Goal: Information Seeking & Learning: Learn about a topic

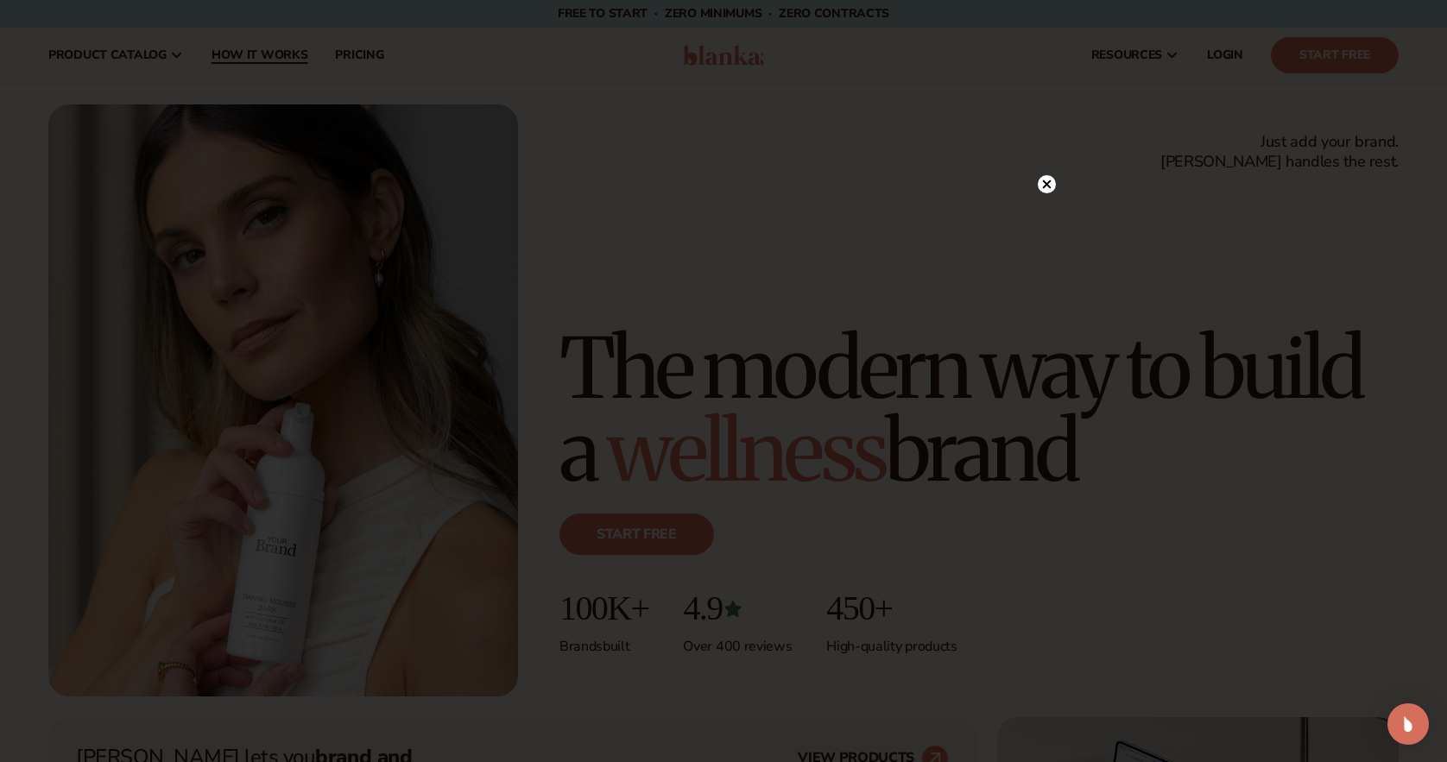
click at [274, 56] on div at bounding box center [723, 381] width 1447 height 762
click at [1032, 193] on icon at bounding box center [1038, 184] width 18 height 18
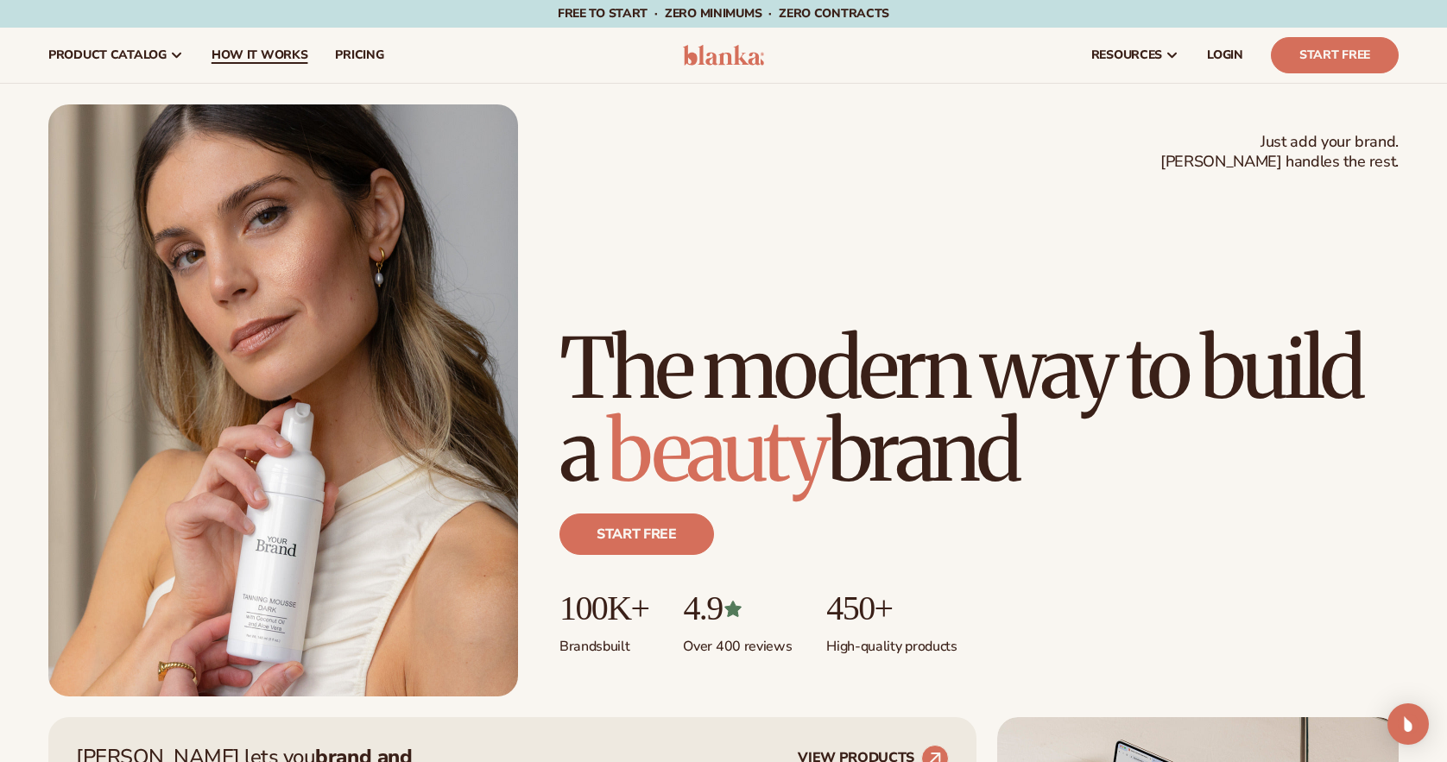
click at [293, 56] on span "How It Works" at bounding box center [259, 55] width 97 height 14
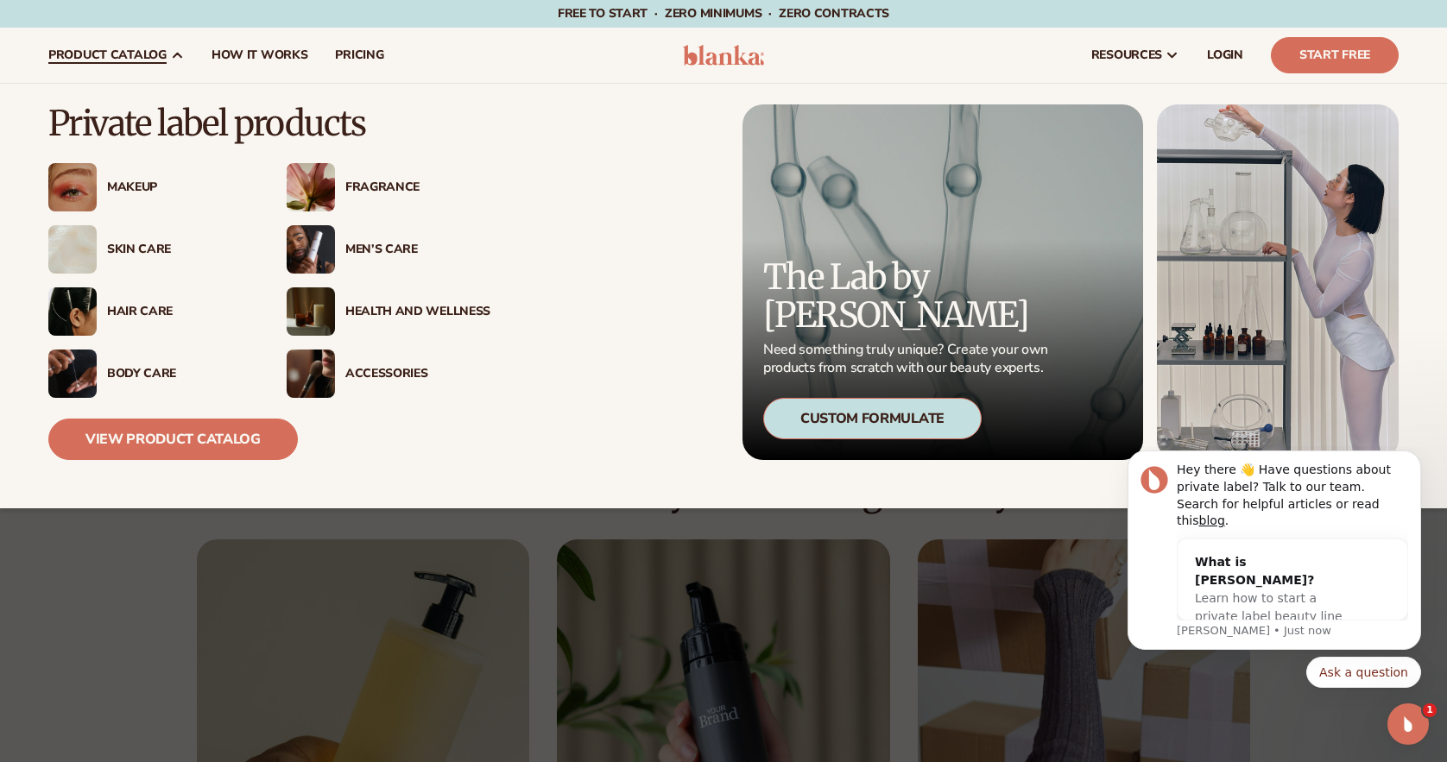
click at [140, 187] on div "Makeup" at bounding box center [179, 187] width 145 height 15
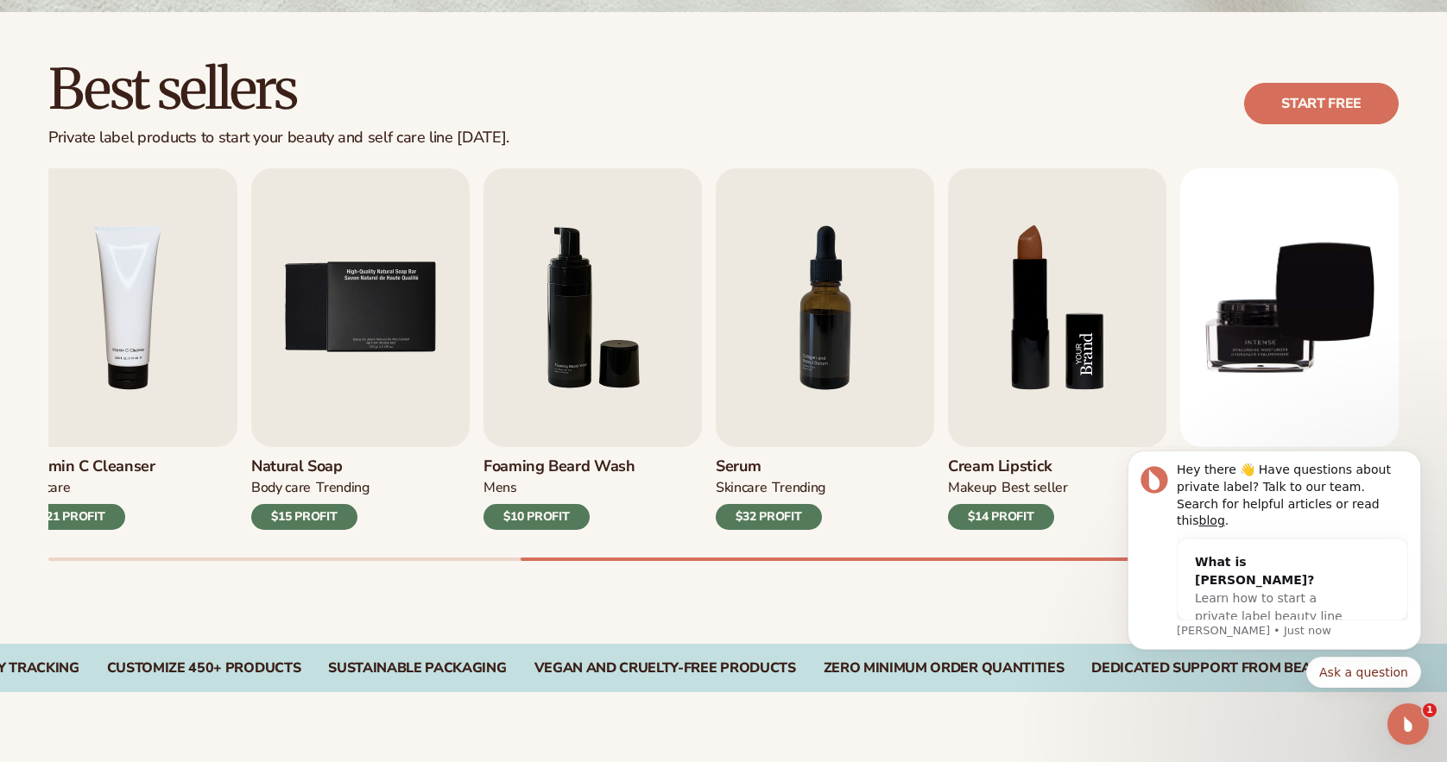
click at [994, 368] on img "8 / 9" at bounding box center [1057, 307] width 218 height 279
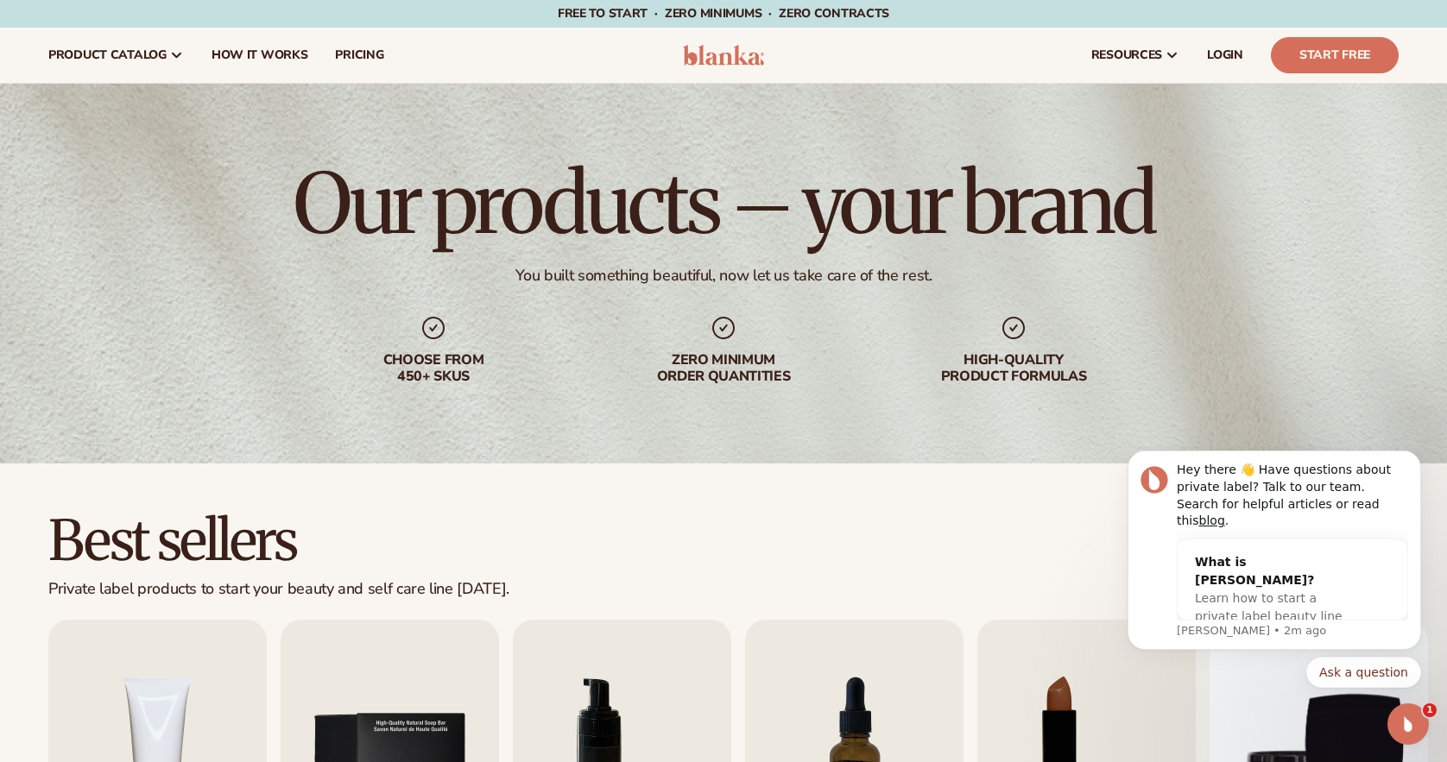
scroll to position [6, 0]
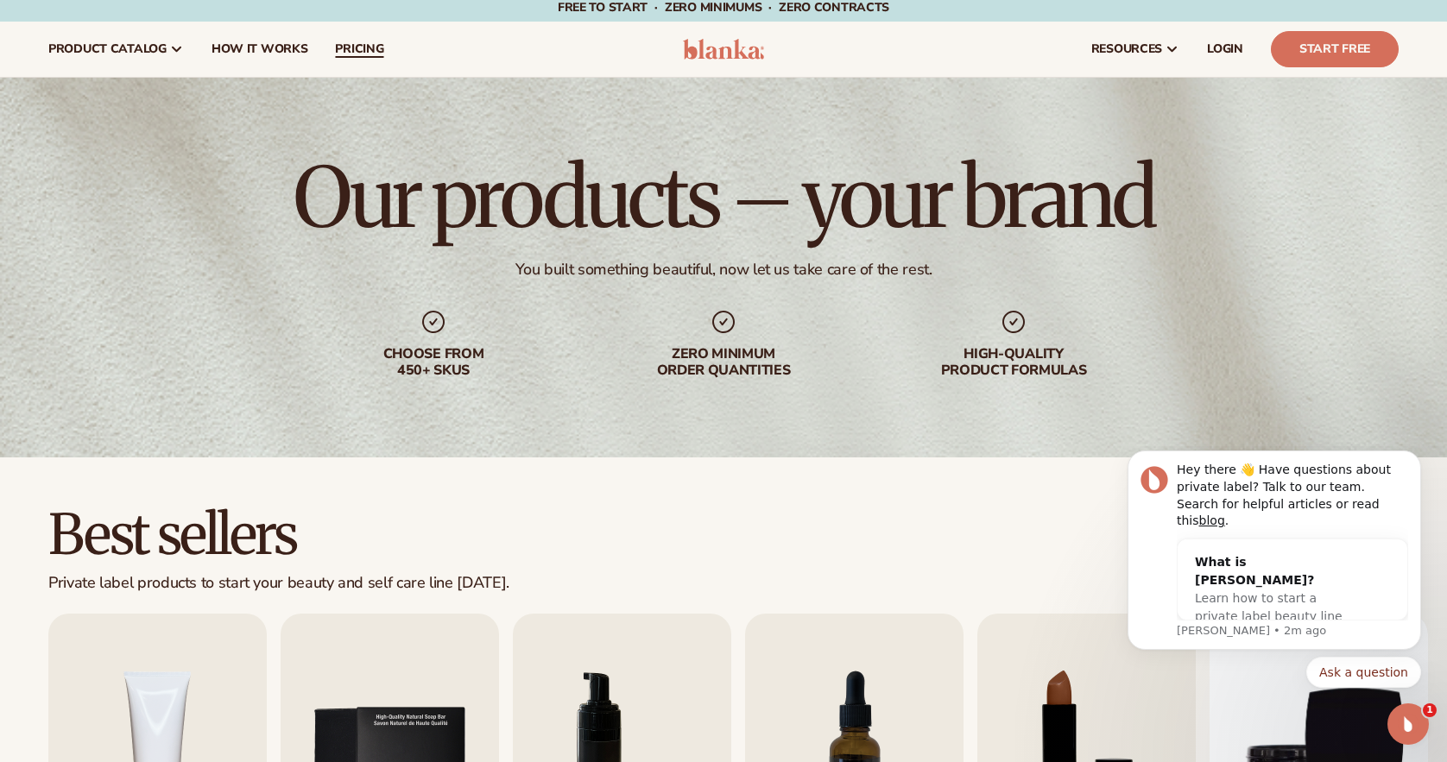
click at [358, 54] on span "pricing" at bounding box center [359, 49] width 48 height 14
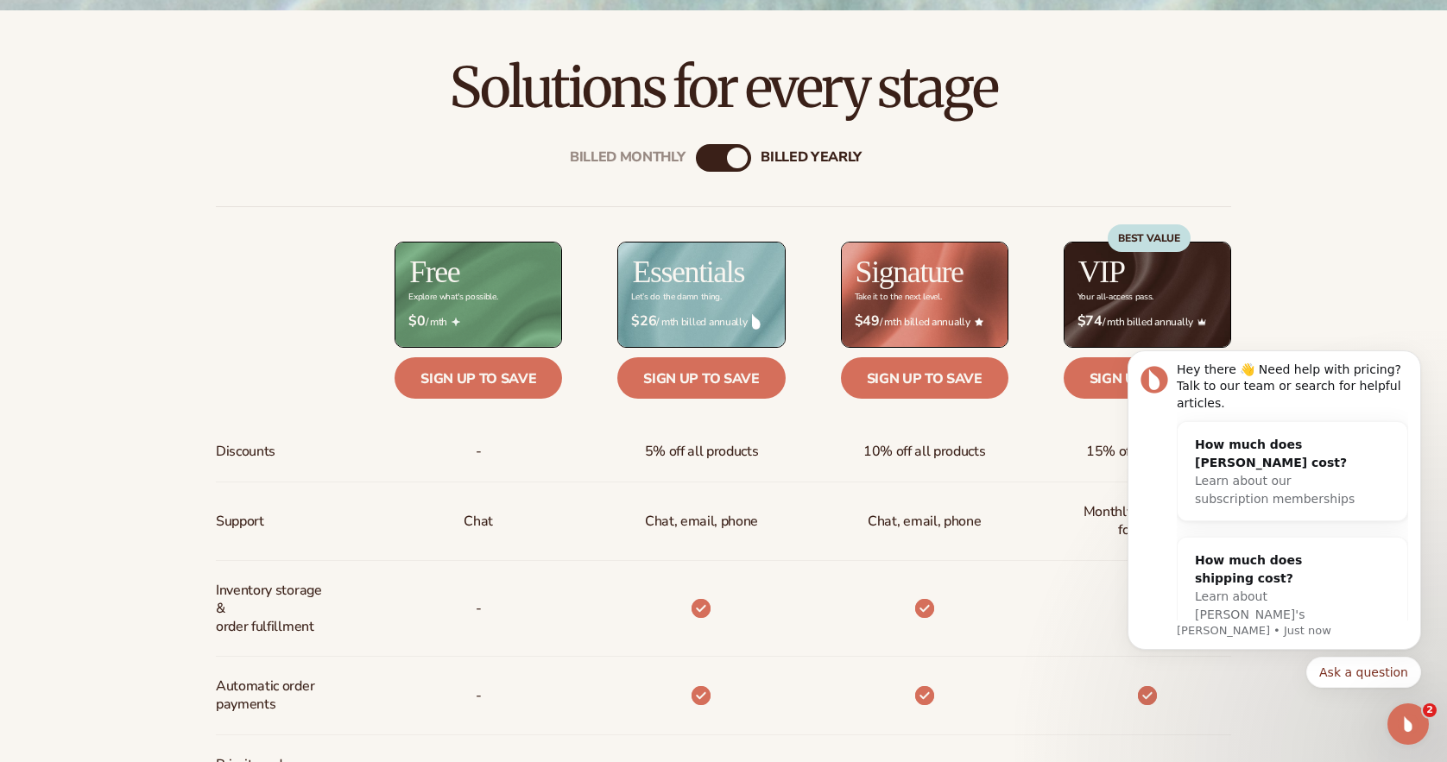
scroll to position [596, 0]
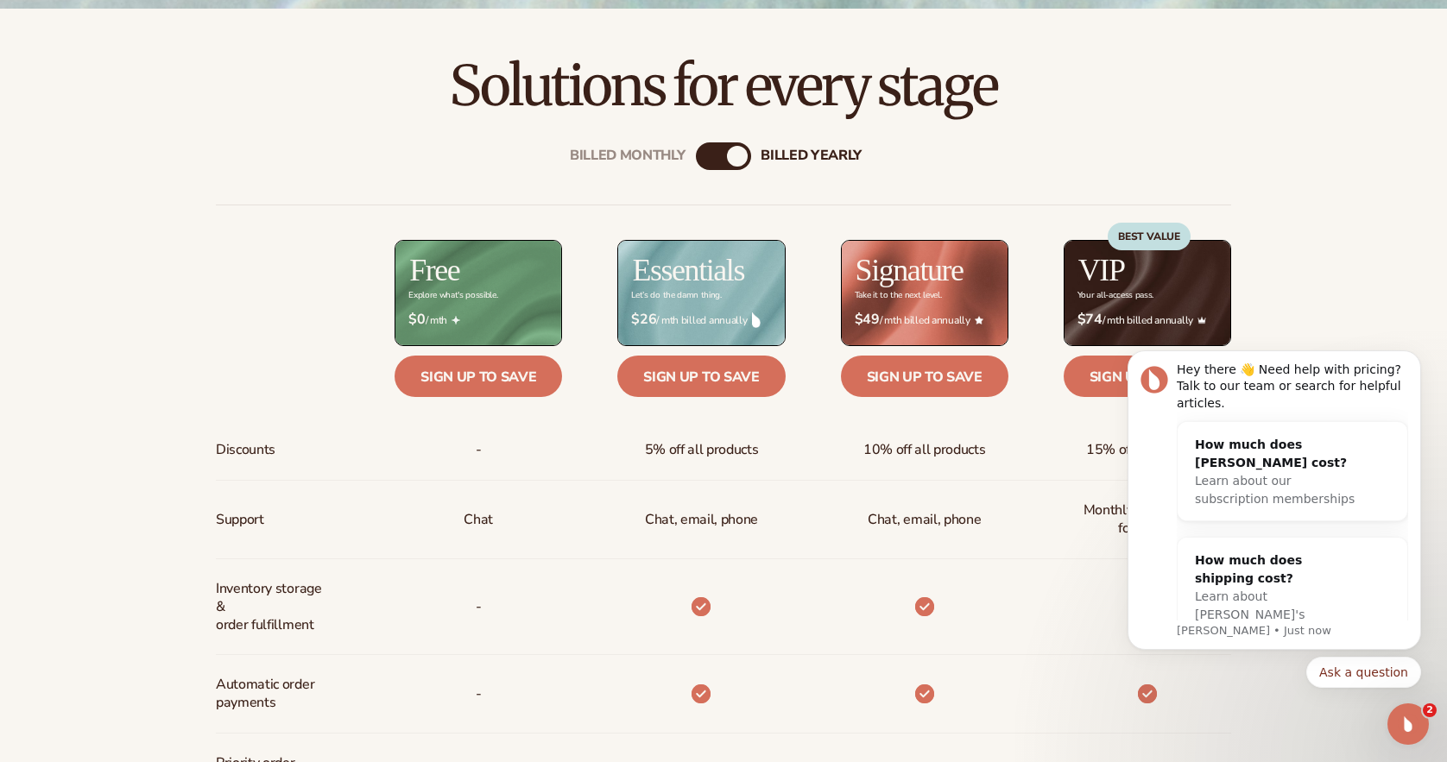
click at [753, 155] on div "Billed Monthly billed Yearly Billed Monthly billed Yearly Discounts Support Inv…" at bounding box center [723, 696] width 1112 height 1162
click at [742, 155] on div "billed Yearly" at bounding box center [737, 156] width 21 height 21
drag, startPoint x: 742, startPoint y: 155, endPoint x: 693, endPoint y: 155, distance: 49.2
click at [693, 155] on div "Billed Monthly billed Yearly Billed Monthly billed Yearly Discounts Support Inv…" at bounding box center [723, 696] width 1112 height 1162
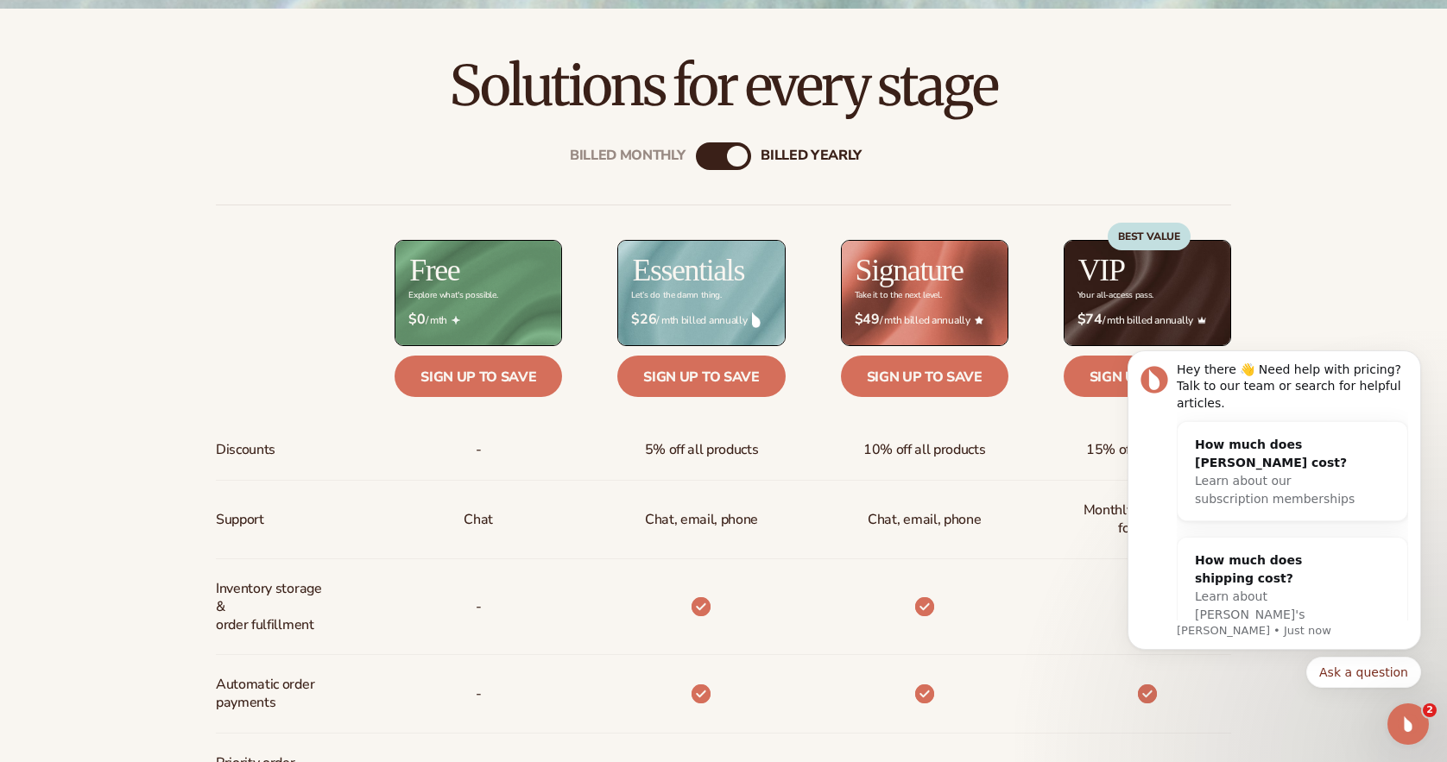
click at [693, 155] on div "Billed Monthly billed Yearly Billed Monthly billed Yearly Discounts Support Inv…" at bounding box center [723, 696] width 1112 height 1162
click at [709, 155] on div "Billed Monthly" at bounding box center [706, 156] width 21 height 21
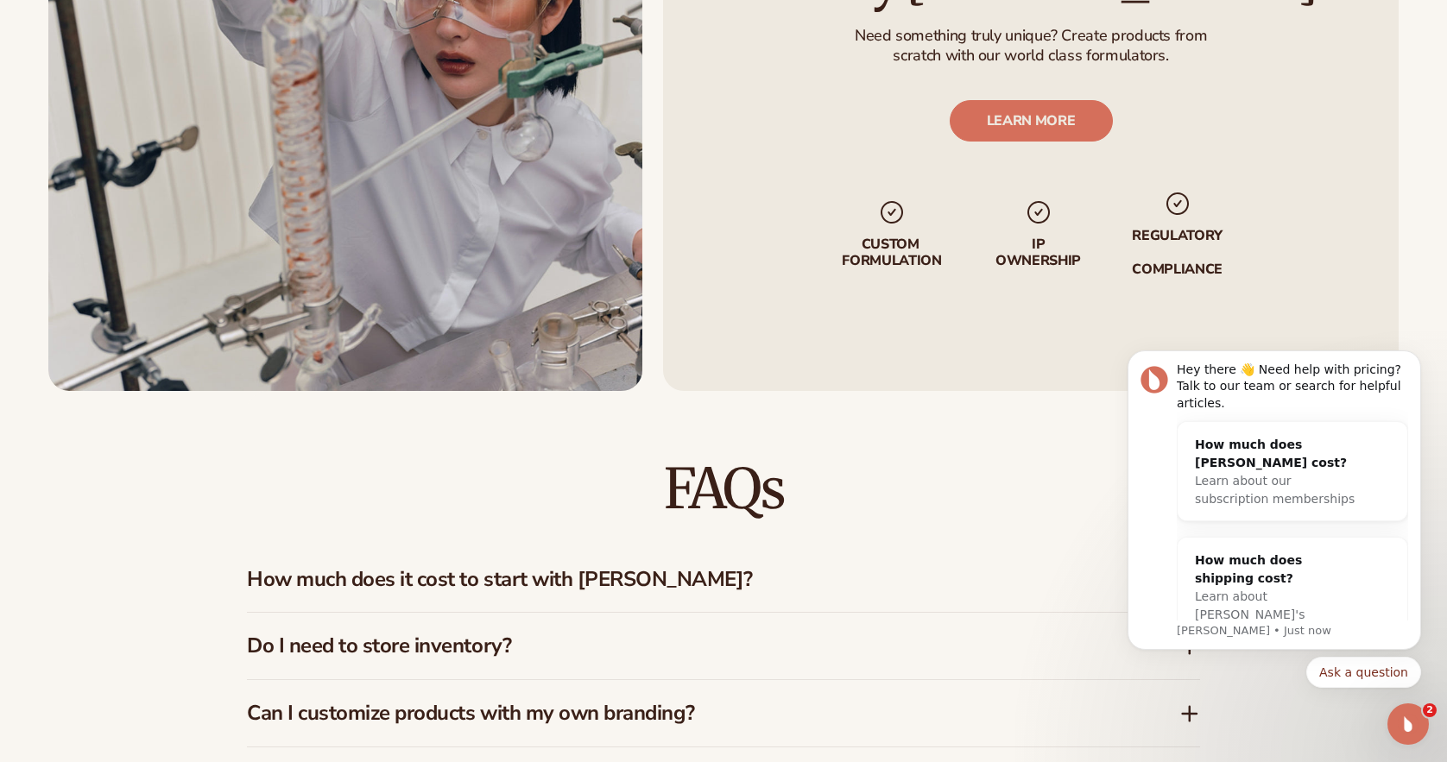
scroll to position [2706, 0]
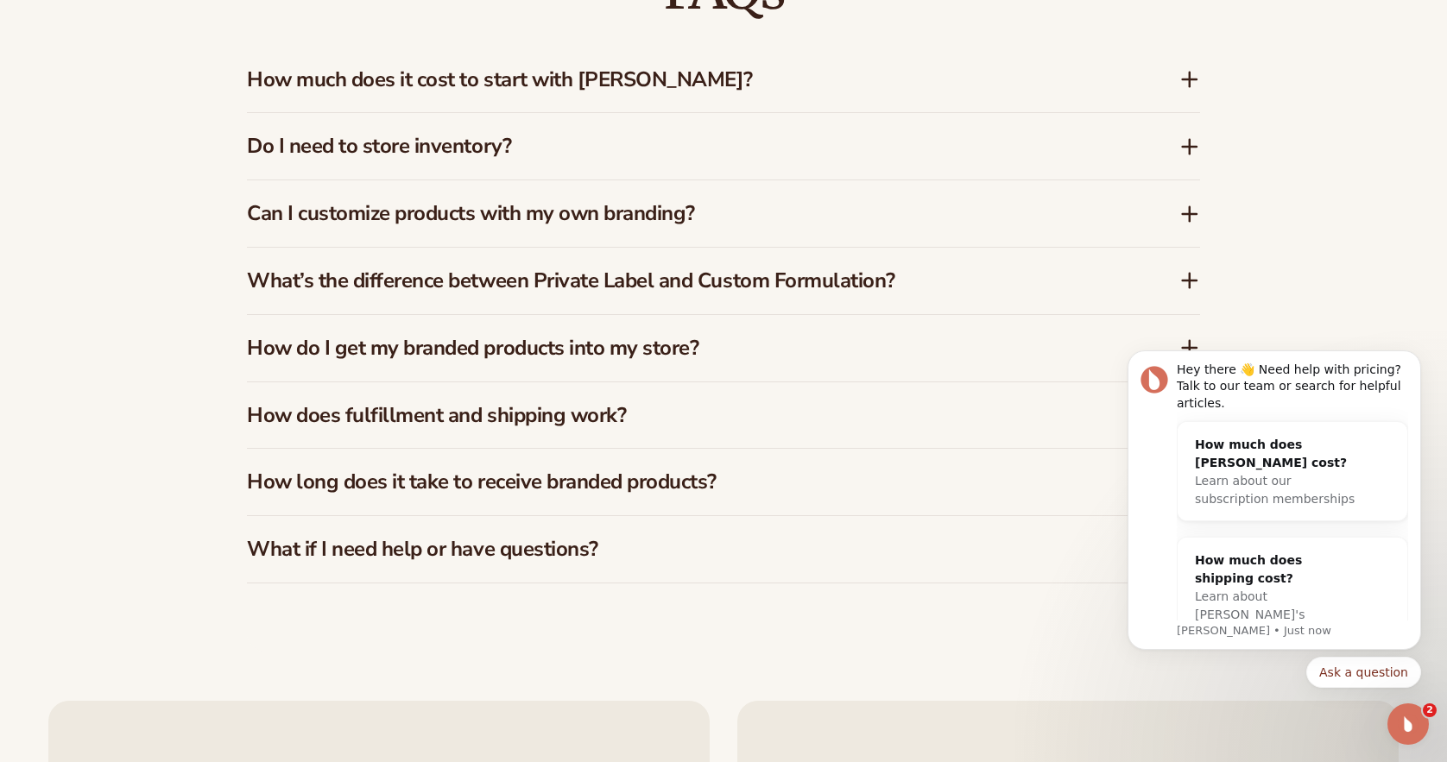
click at [632, 77] on h3 "How much does it cost to start with Blanka?" at bounding box center [687, 79] width 880 height 25
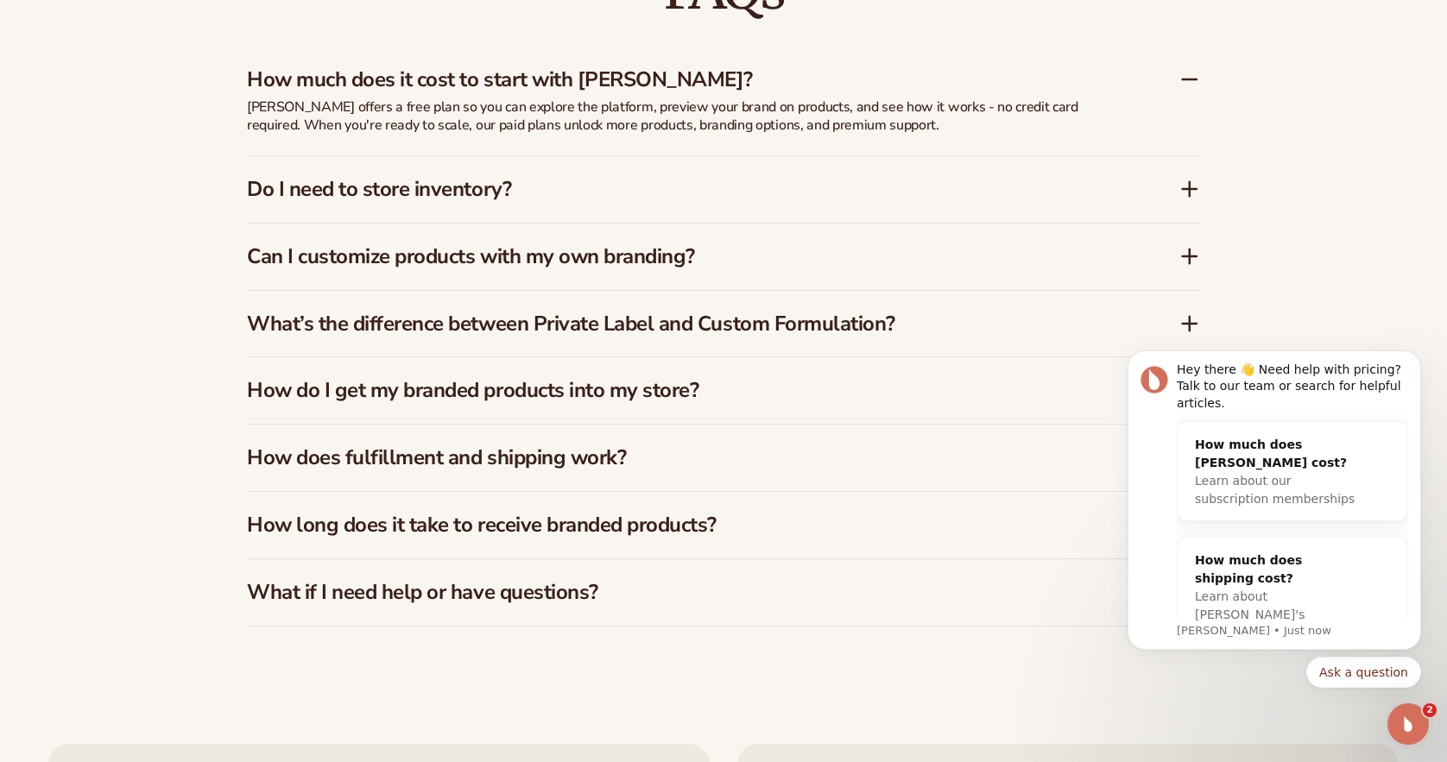
click at [663, 192] on h3 "Do I need to store inventory?" at bounding box center [687, 189] width 880 height 25
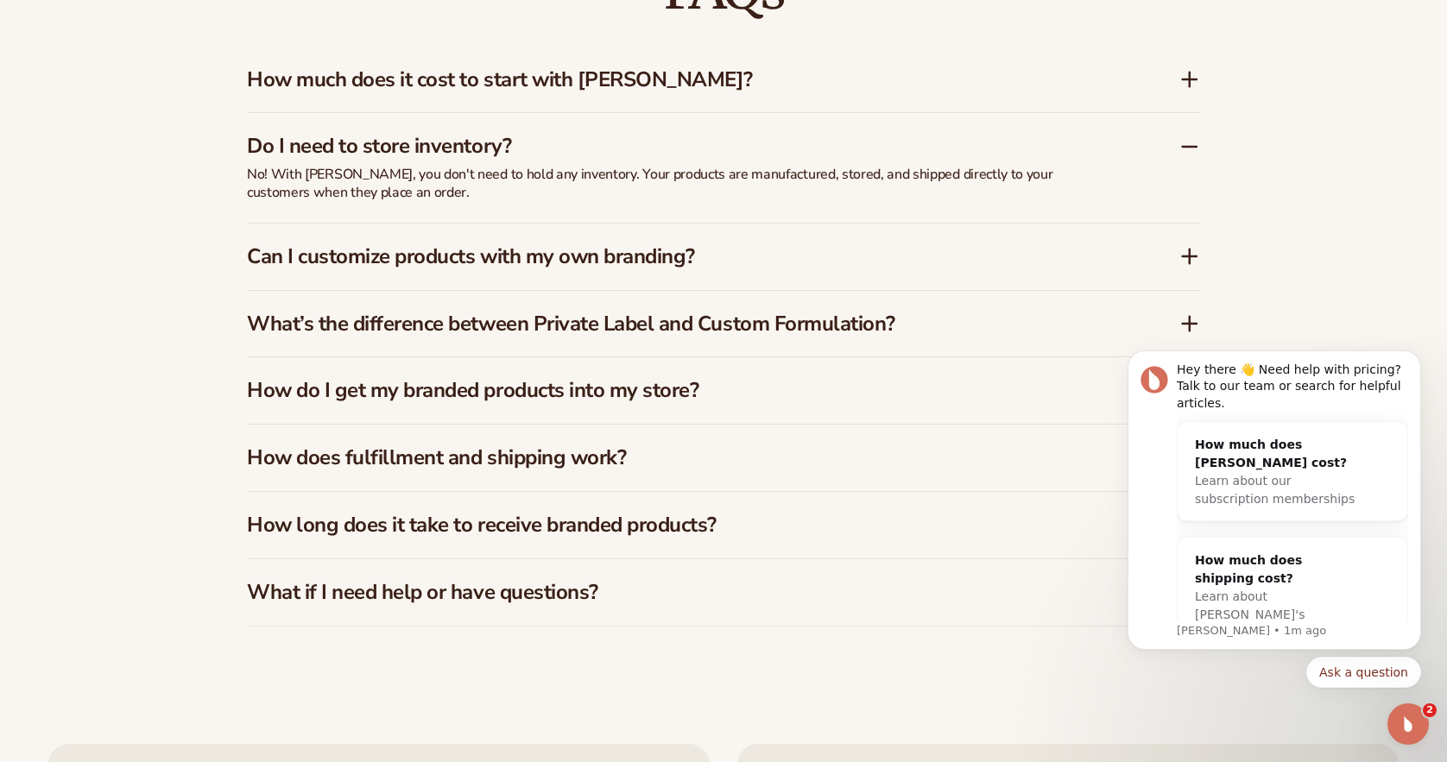
click at [648, 237] on div "Can I customize products with my own branding?" at bounding box center [723, 257] width 953 height 66
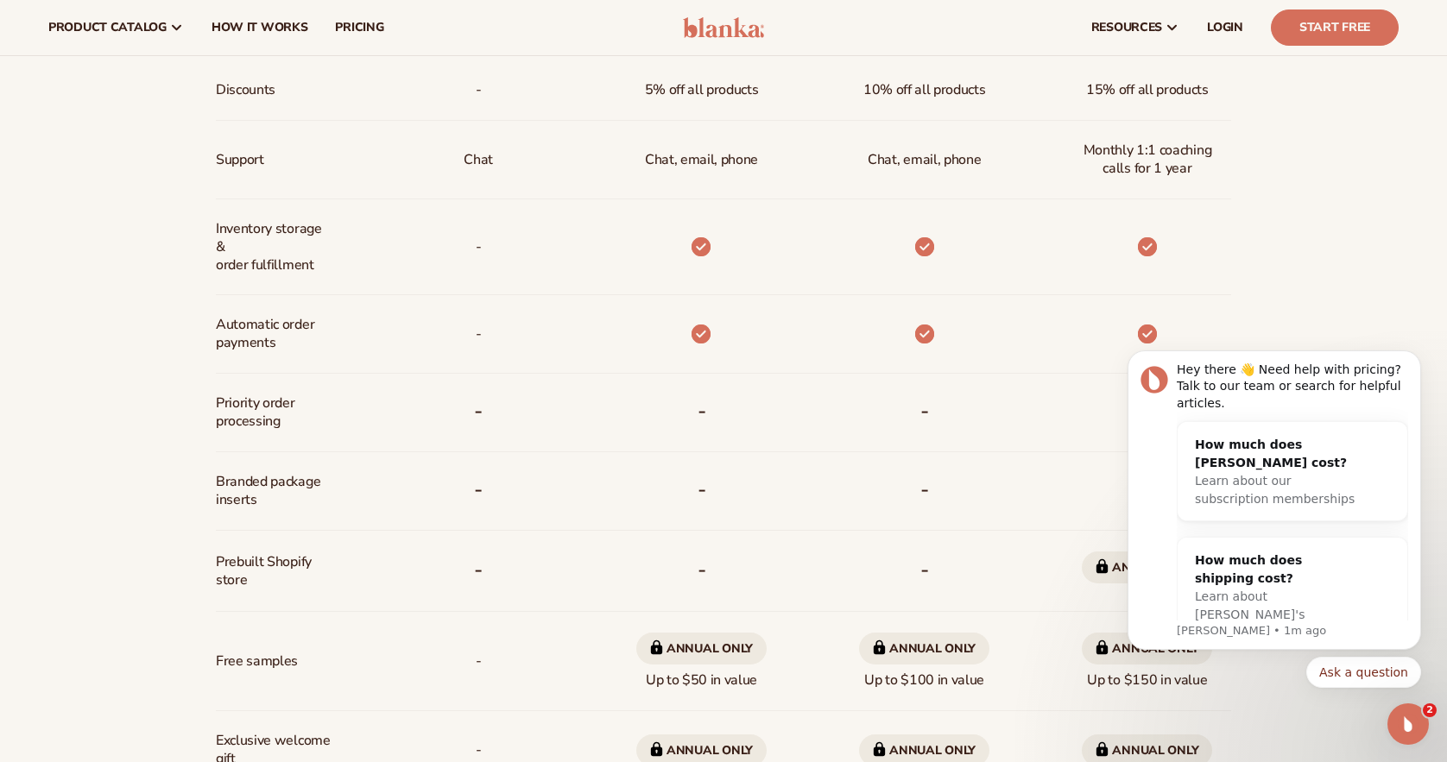
scroll to position [956, 0]
drag, startPoint x: 282, startPoint y: 320, endPoint x: 329, endPoint y: 338, distance: 50.0
click at [329, 338] on div "Automatic order payments" at bounding box center [277, 335] width 123 height 78
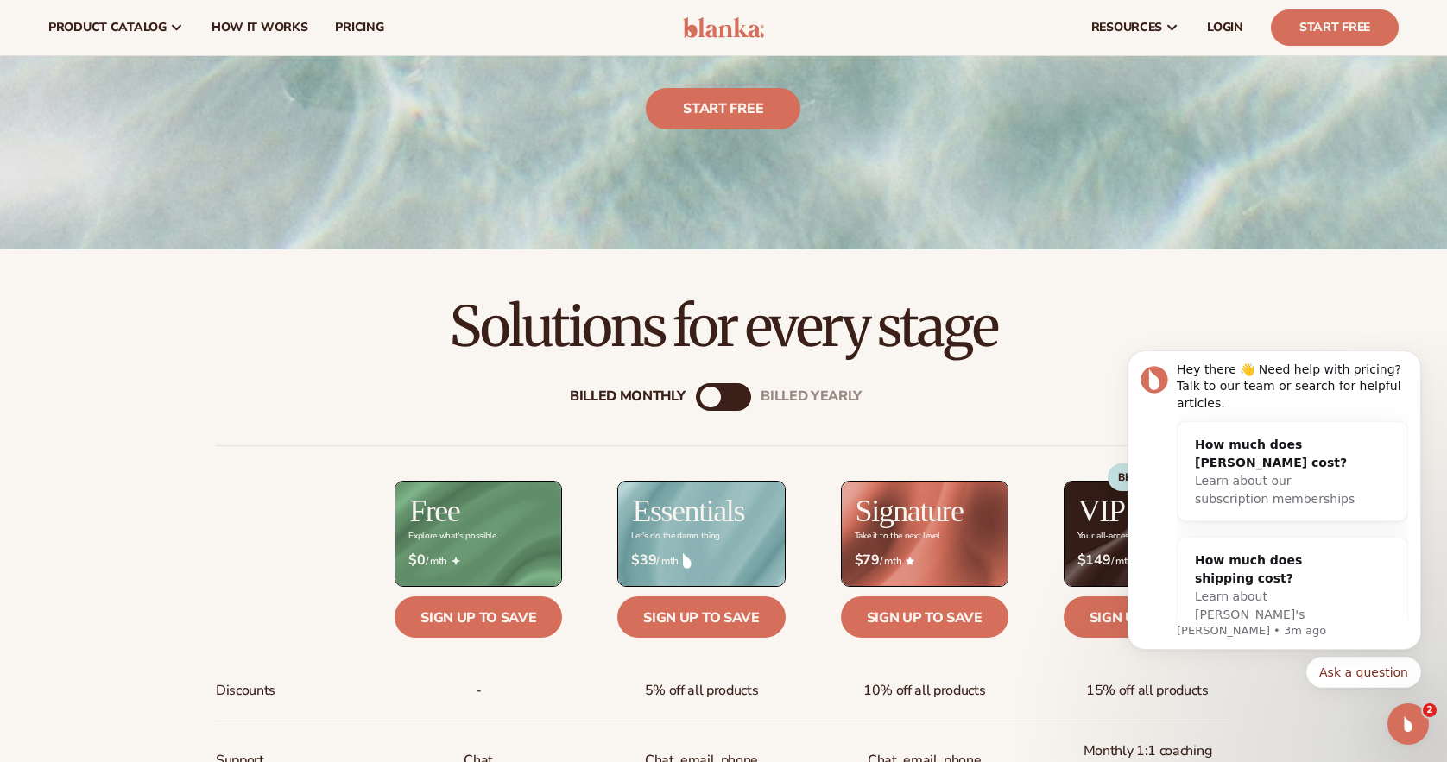
scroll to position [0, 0]
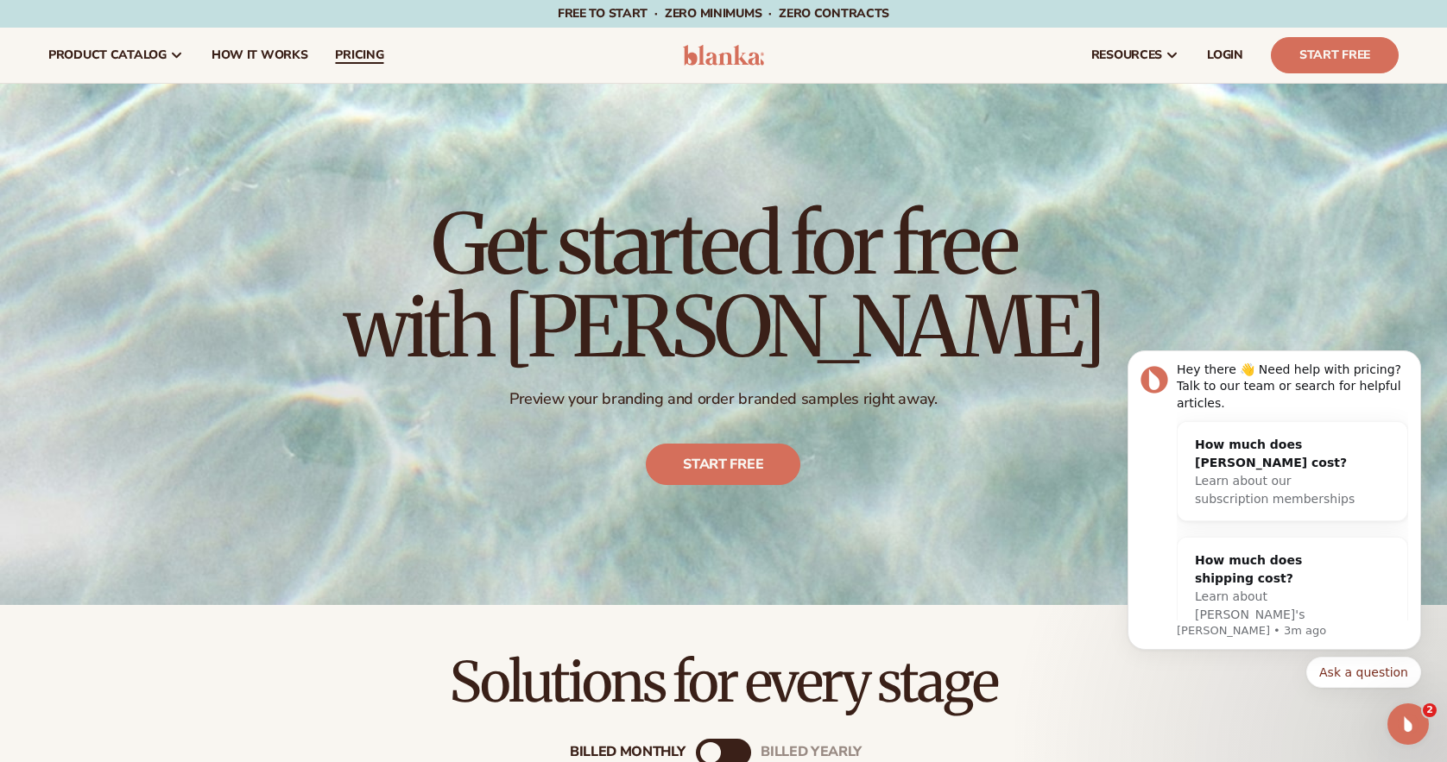
click at [342, 55] on span "pricing" at bounding box center [359, 55] width 48 height 14
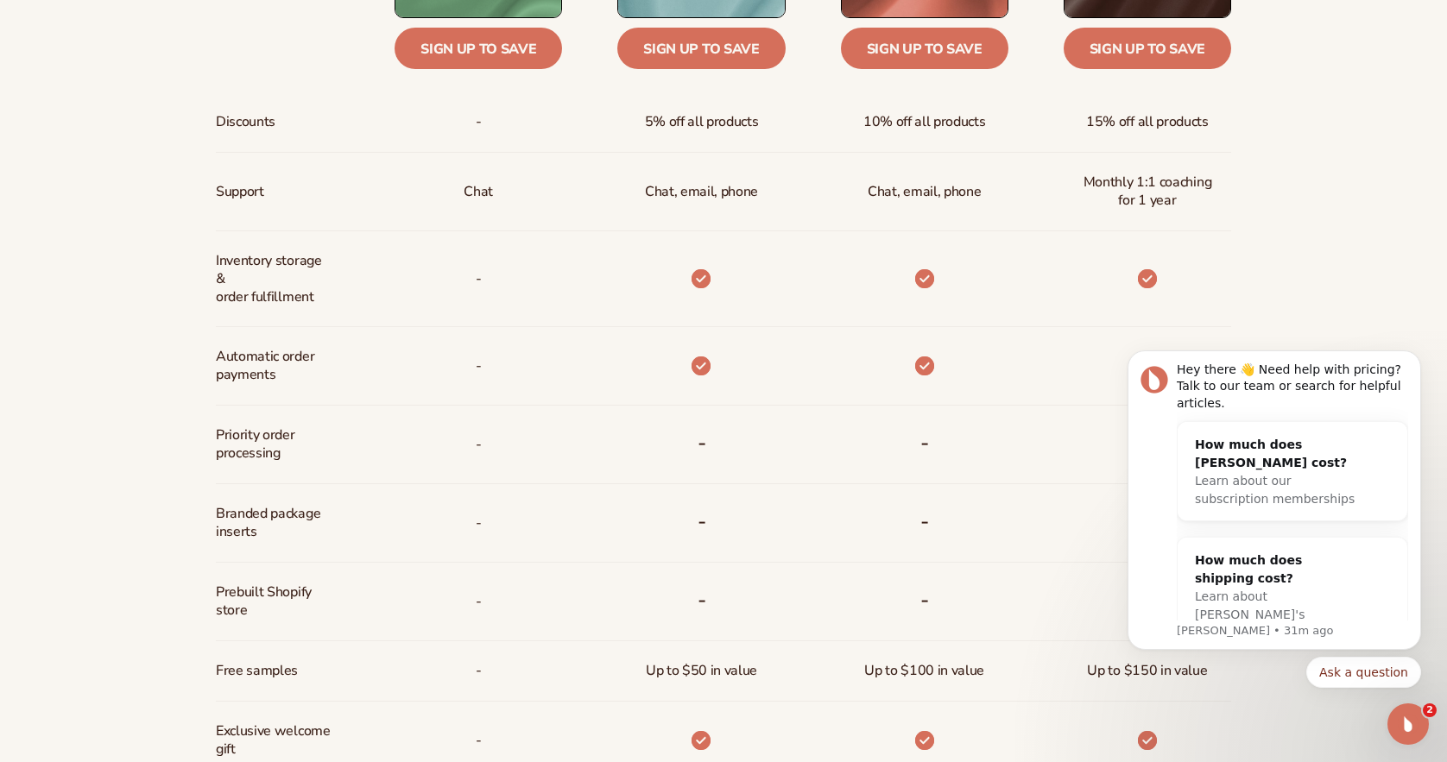
scroll to position [1063, 0]
